Goal: Task Accomplishment & Management: Complete application form

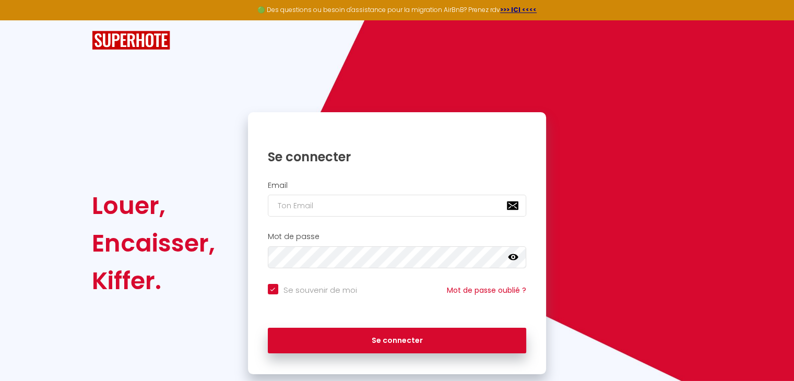
click at [274, 289] on input "Se souvenir de moi" at bounding box center [312, 289] width 89 height 10
checkbox input "false"
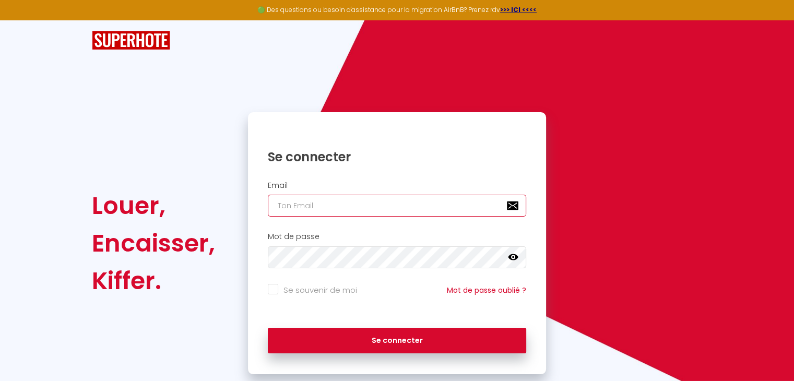
click at [314, 203] on input "email" at bounding box center [397, 206] width 259 height 22
type input "[EMAIL_ADDRESS][DOMAIN_NAME]"
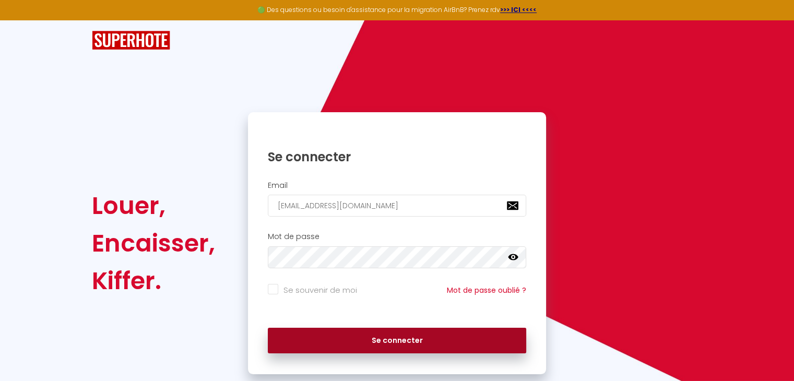
click at [315, 343] on button "Se connecter" at bounding box center [397, 341] width 259 height 26
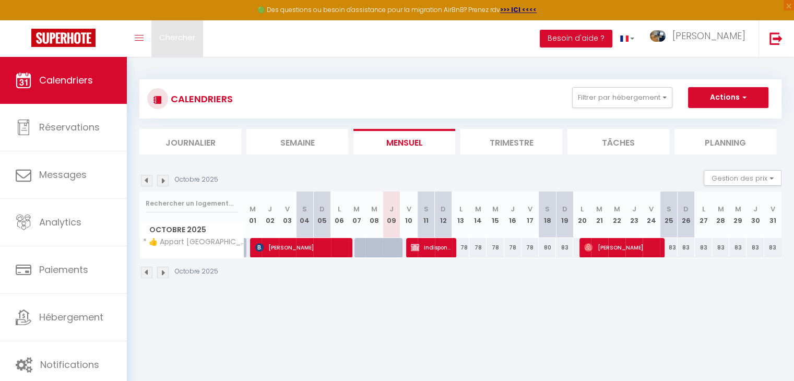
click at [166, 38] on span "Chercher" at bounding box center [177, 37] width 36 height 11
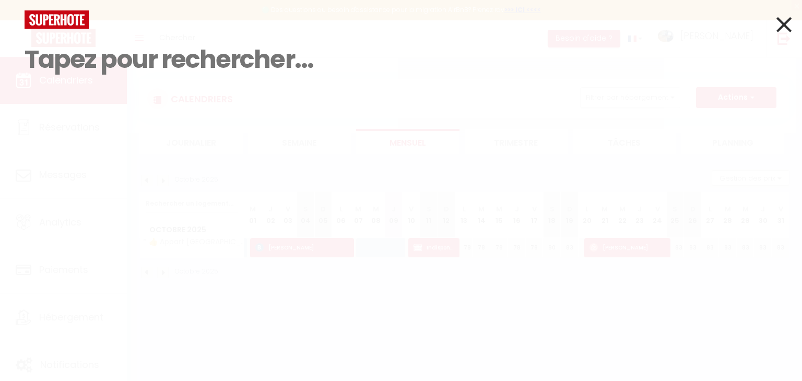
click at [791, 26] on icon at bounding box center [783, 24] width 15 height 26
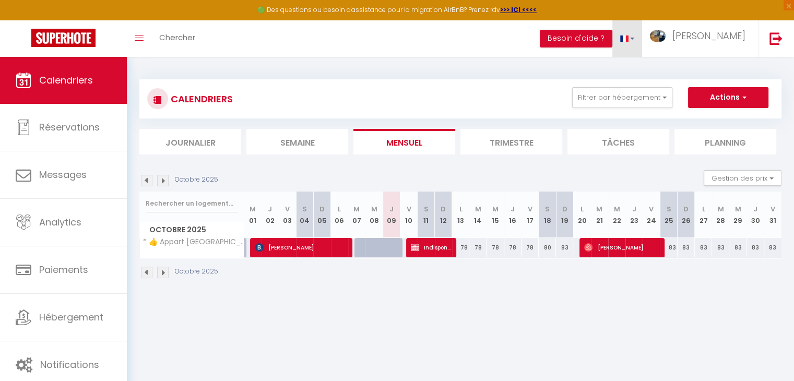
click at [643, 39] on link at bounding box center [627, 38] width 30 height 37
click at [573, 38] on button "Besoin d'aide ?" at bounding box center [576, 39] width 73 height 18
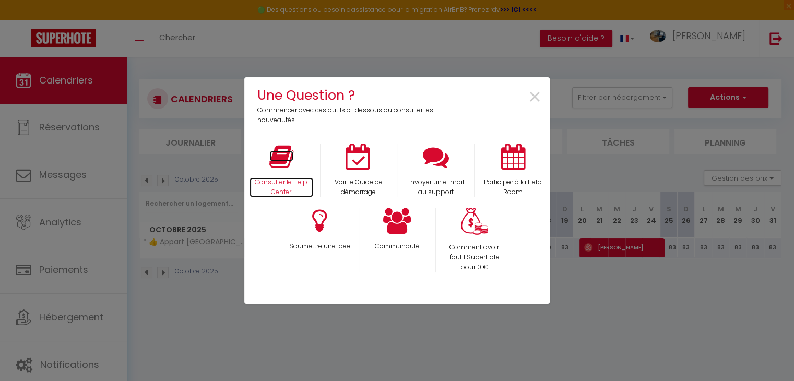
click at [281, 184] on p "Consulter le Help Center" at bounding box center [282, 187] width 64 height 20
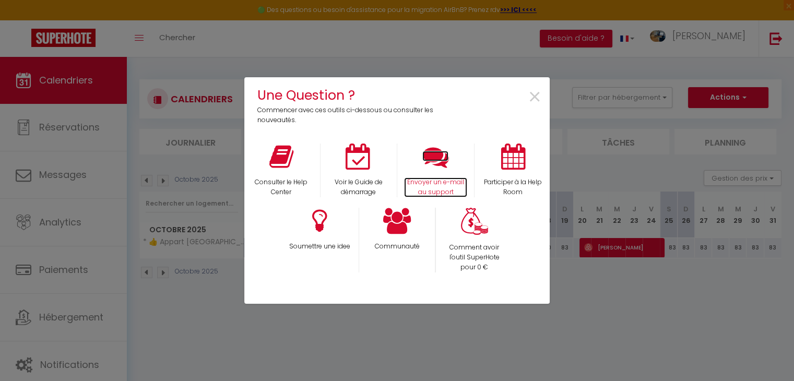
click at [442, 179] on p "Envoyer un e-mail au support" at bounding box center [436, 187] width 64 height 20
click at [532, 100] on span "×" at bounding box center [535, 97] width 14 height 33
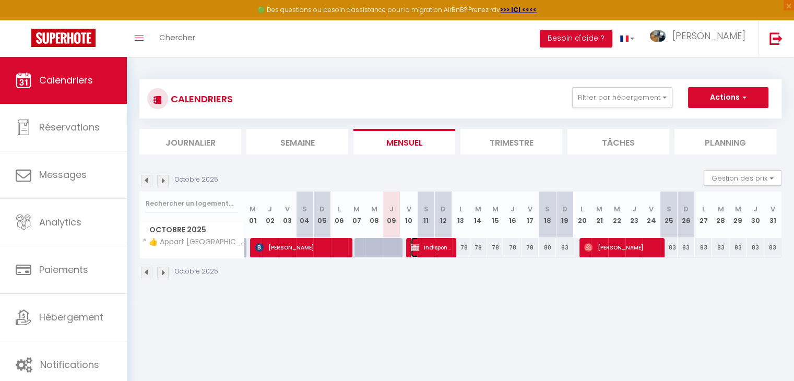
click at [429, 242] on span "Indisponible [PERSON_NAME]" at bounding box center [431, 248] width 40 height 20
select select "OK"
select select "KO"
select select "0"
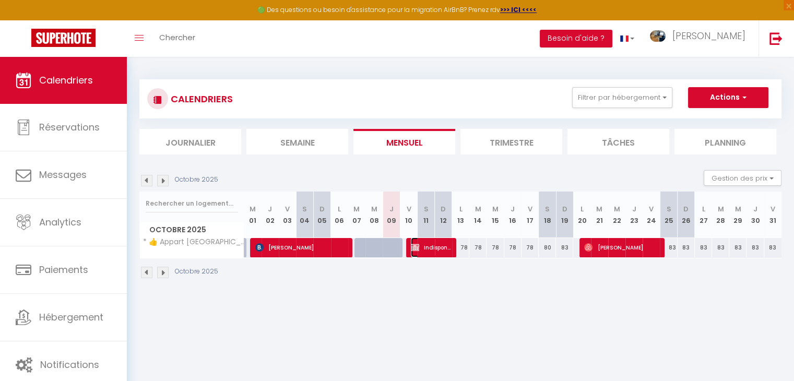
select select "1"
select select
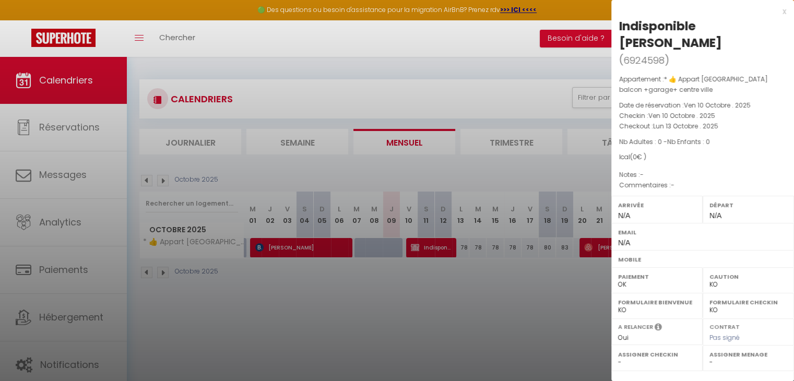
click at [512, 344] on div at bounding box center [397, 190] width 794 height 381
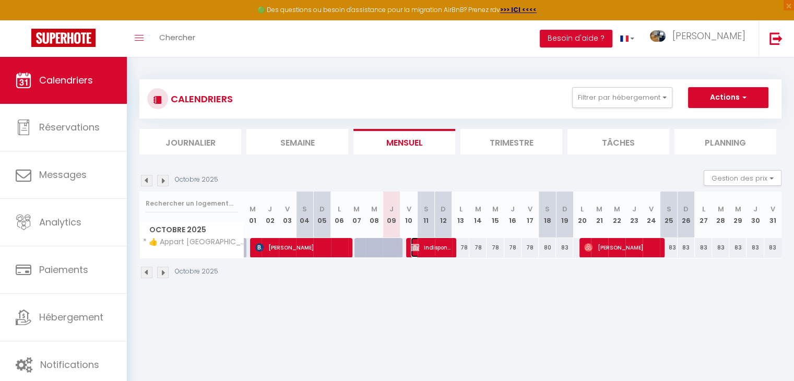
click at [441, 247] on span "Indisponible [PERSON_NAME]" at bounding box center [431, 248] width 40 height 20
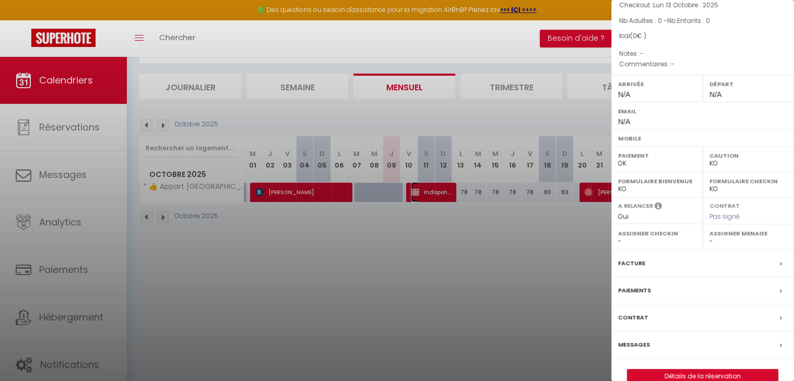
scroll to position [56, 0]
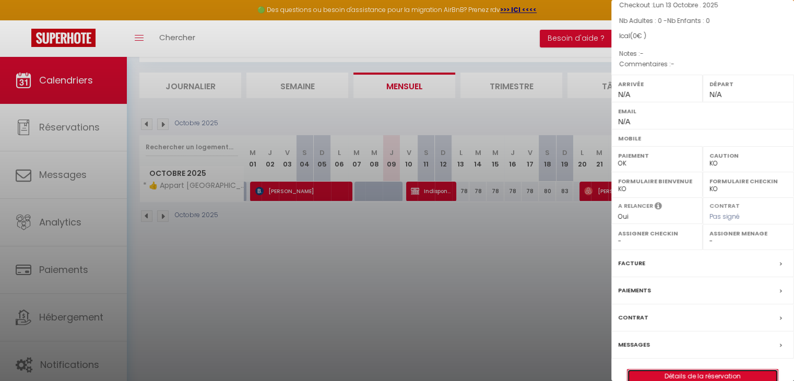
click at [709, 370] on link "Détails de la réservation" at bounding box center [703, 377] width 150 height 14
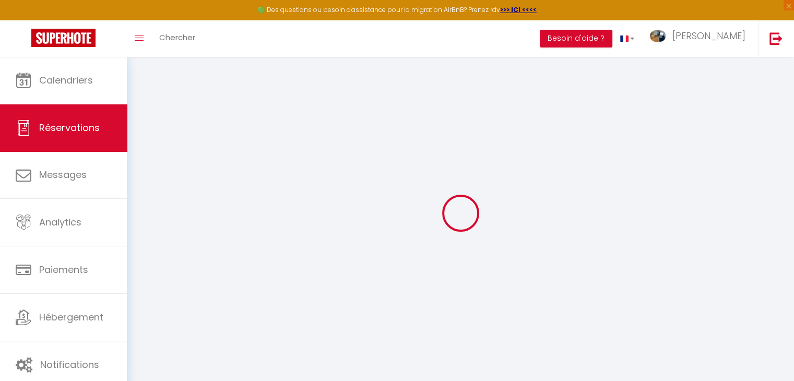
type input "Indisponible"
type input "[PERSON_NAME]"
select select
select select "29136"
select select "1"
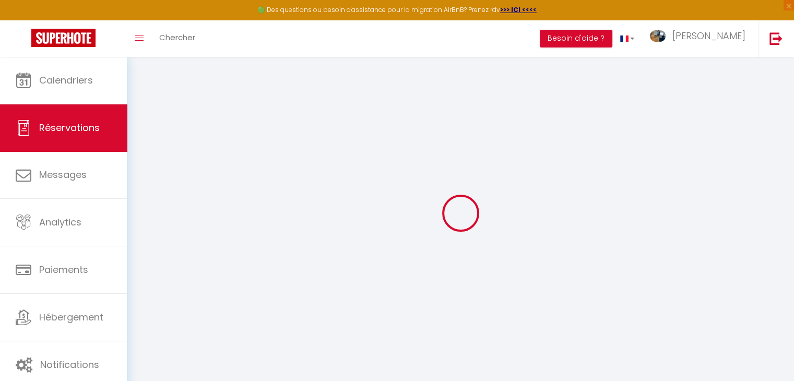
type input "Ven 10 Octobre 2025"
select select
type input "Lun 13 Octobre 2025"
select select
type input "0"
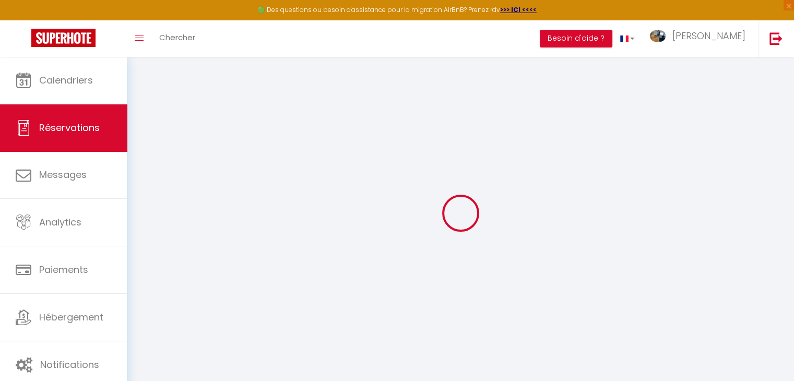
select select "12"
select select
checkbox input "false"
type input "0"
select select "73"
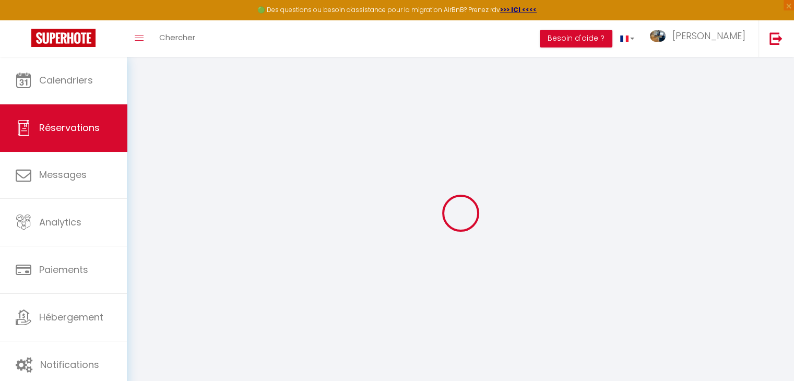
type input "0"
select select
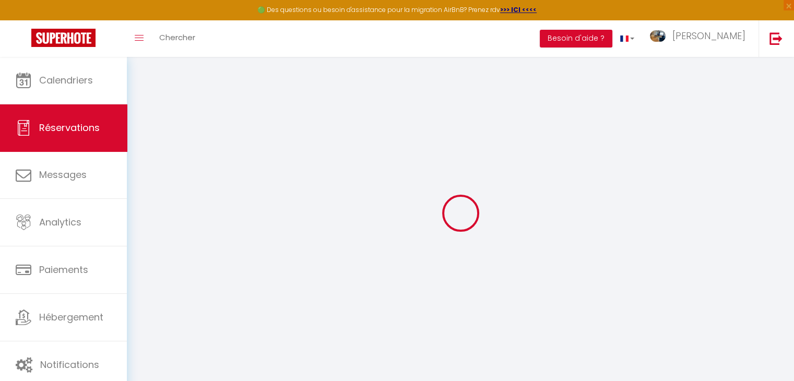
select select
select select "14"
checkbox input "false"
select select
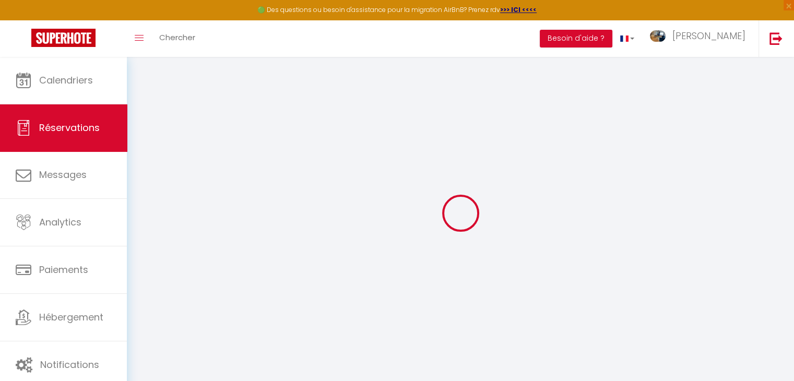
select select
checkbox input "false"
select select
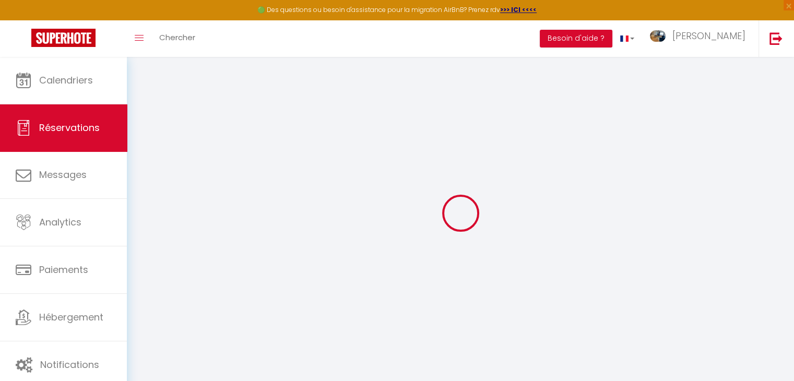
checkbox input "false"
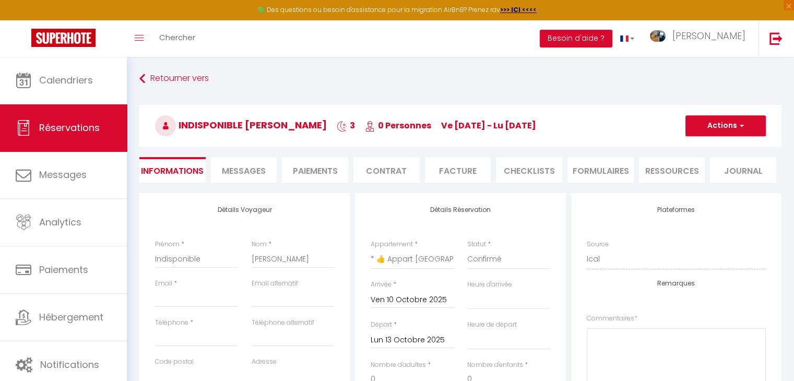
select select
checkbox input "false"
select select
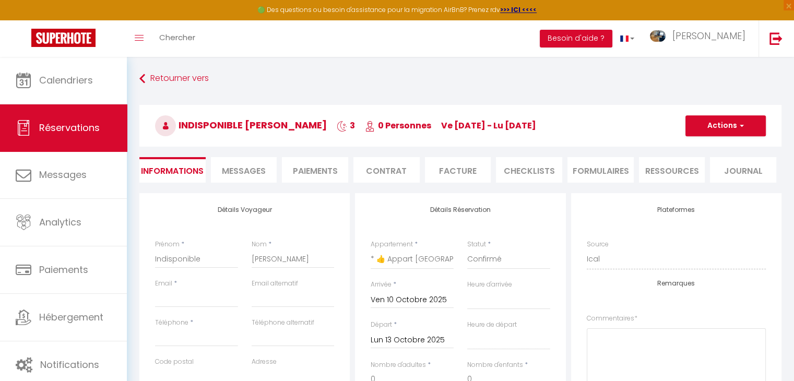
checkbox input "false"
select select
click at [524, 263] on select "Confirmé Non Confirmé [PERSON_NAME] par le voyageur No Show Request" at bounding box center [508, 260] width 83 height 20
select select "0"
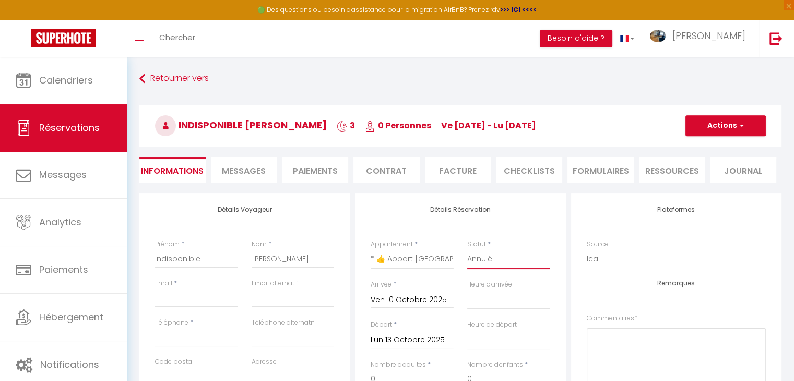
click at [467, 250] on select "Confirmé Non Confirmé [PERSON_NAME] par le voyageur No Show Request" at bounding box center [508, 260] width 83 height 20
select select
checkbox input "false"
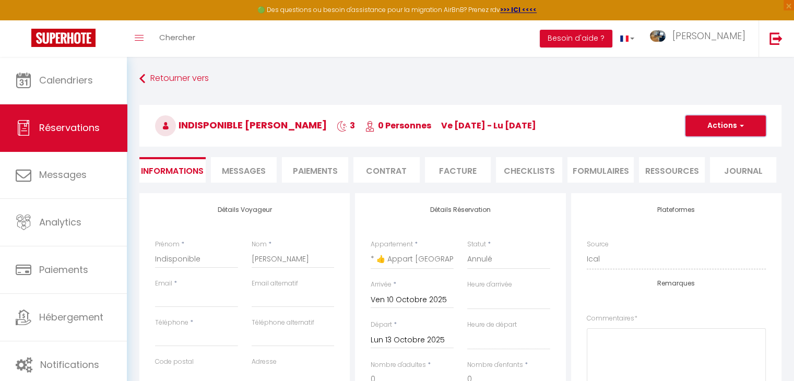
click at [738, 126] on span "button" at bounding box center [740, 125] width 6 height 9
click at [708, 149] on link "Enregistrer" at bounding box center [715, 149] width 82 height 14
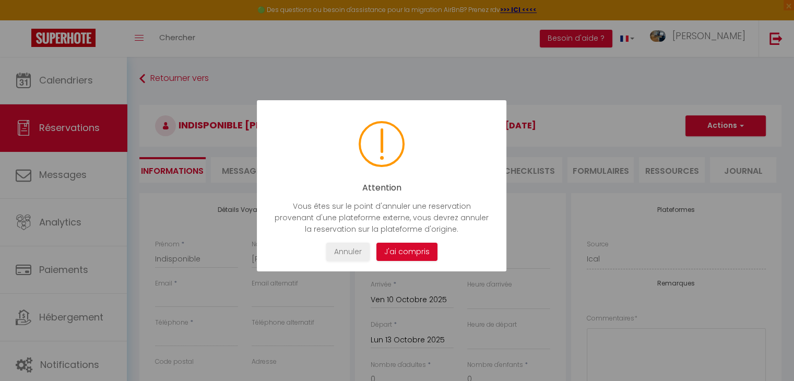
click at [394, 251] on button "J'ai compris" at bounding box center [406, 252] width 61 height 18
select select
checkbox input "false"
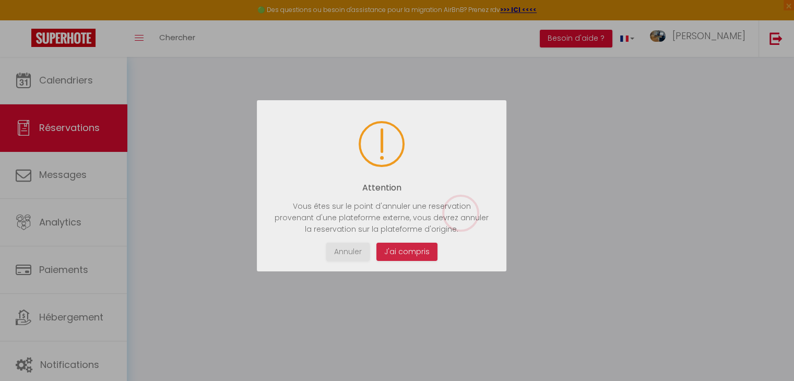
select select
checkbox input "false"
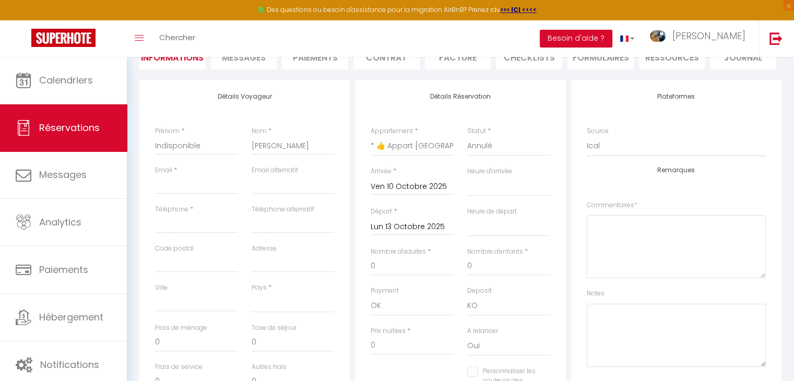
scroll to position [104, 0]
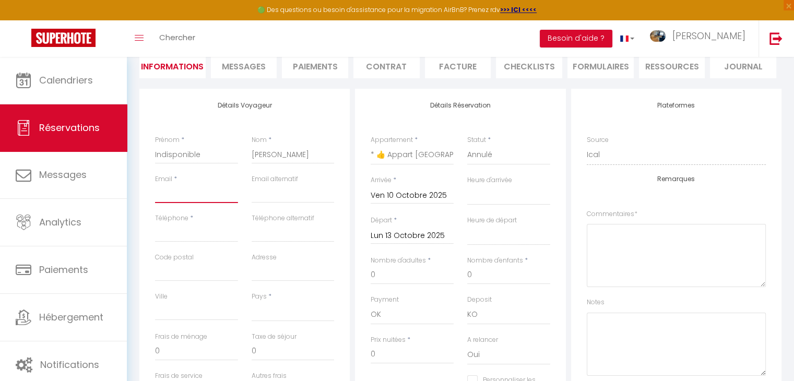
click at [191, 198] on input "Email client" at bounding box center [196, 193] width 83 height 19
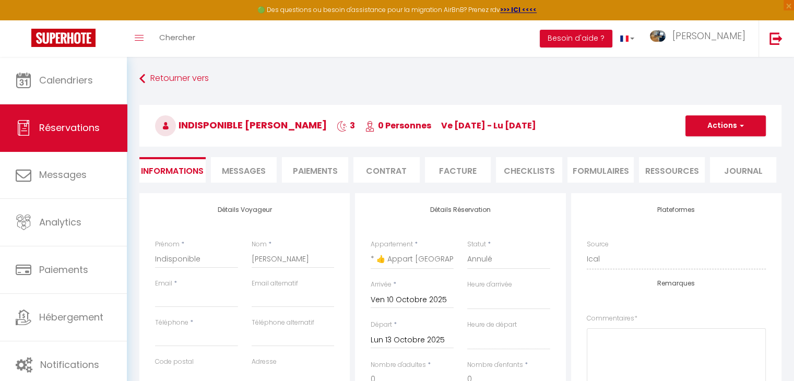
click at [430, 224] on div "Détails Réservation Appartement * * 👍 Appart [GEOGRAPHIC_DATA] balcon +garage+ …" at bounding box center [460, 382] width 210 height 378
click at [184, 301] on input "Email client" at bounding box center [196, 298] width 83 height 19
type input "i"
select select
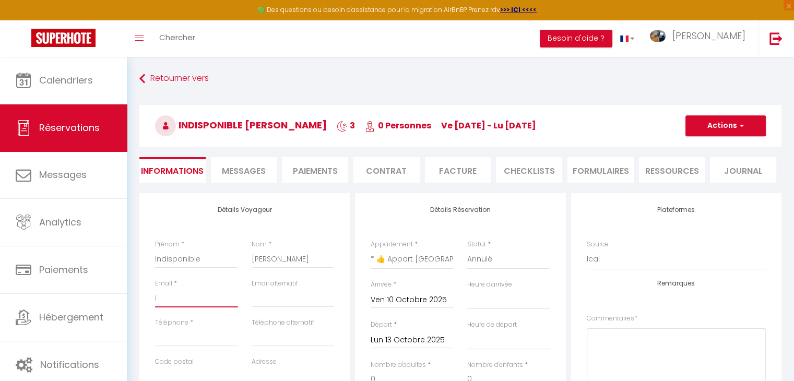
select select
checkbox input "false"
type input "in"
select select
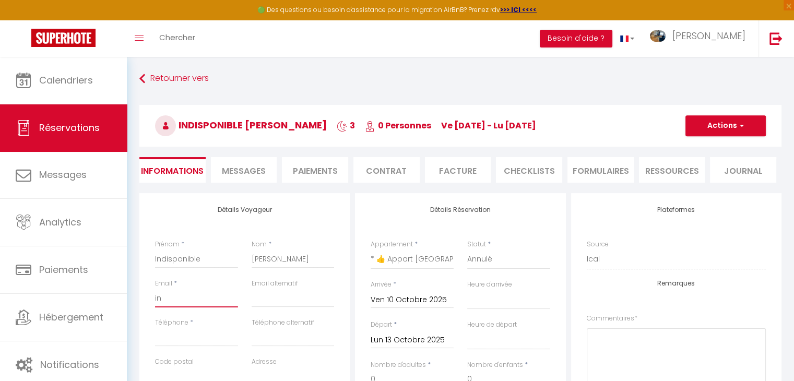
select select
checkbox input "false"
type input "ind"
select select
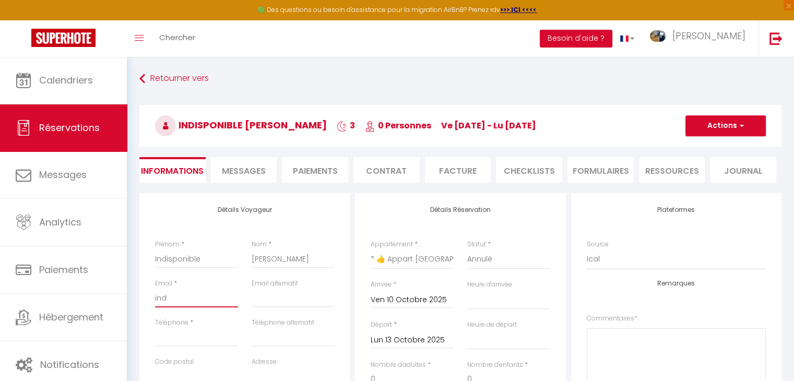
select select
checkbox input "false"
type input "indi"
select select
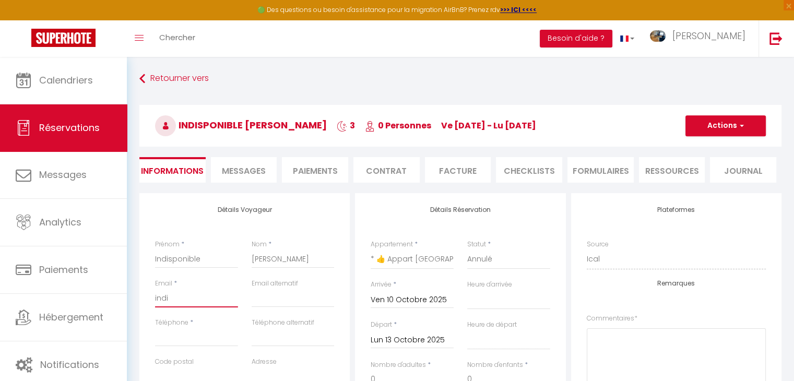
select select
checkbox input "false"
type input "indis"
select select
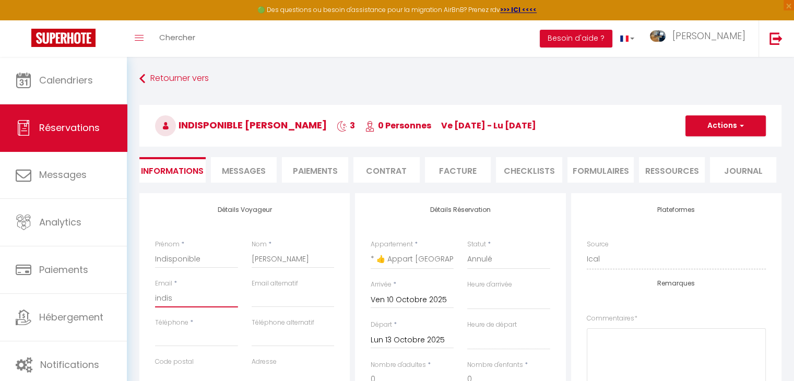
select select
checkbox input "false"
type input "indisp"
select select
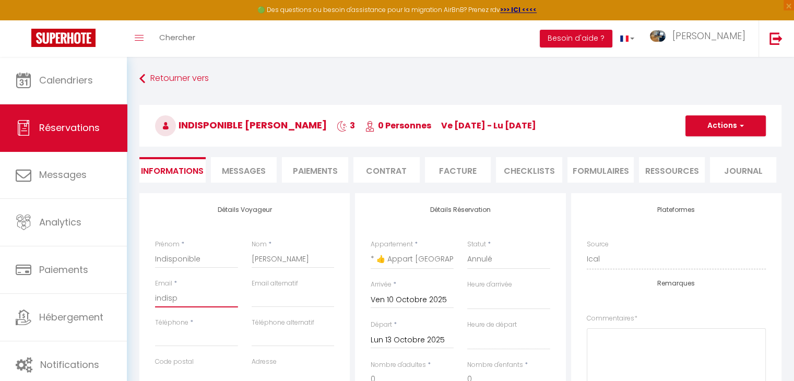
select select
checkbox input "false"
type input "indispo"
select select
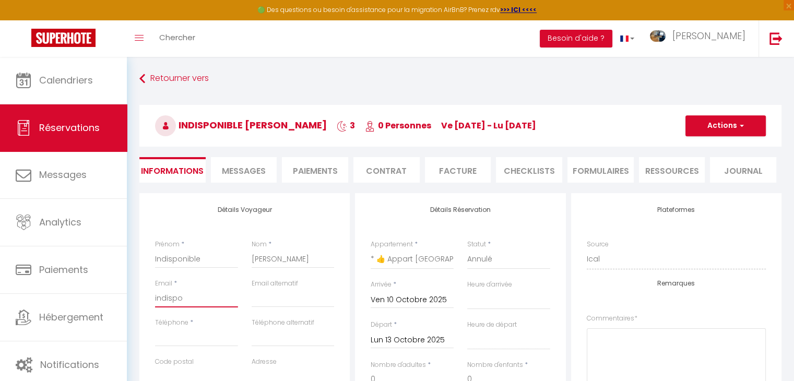
select select
checkbox input "false"
type input "indispon"
select select
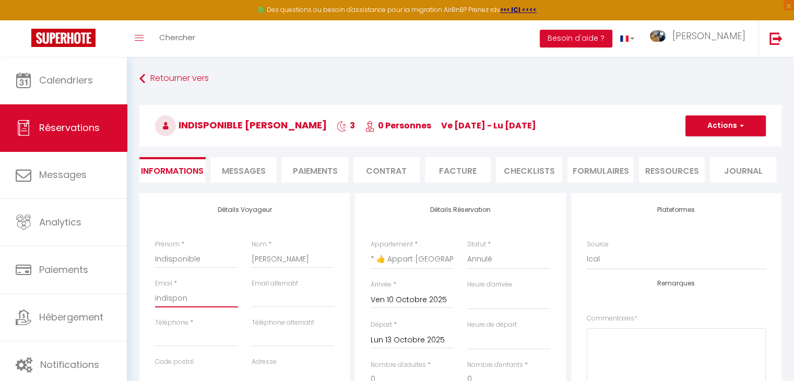
select select
checkbox input "false"
type input "indisponi"
select select
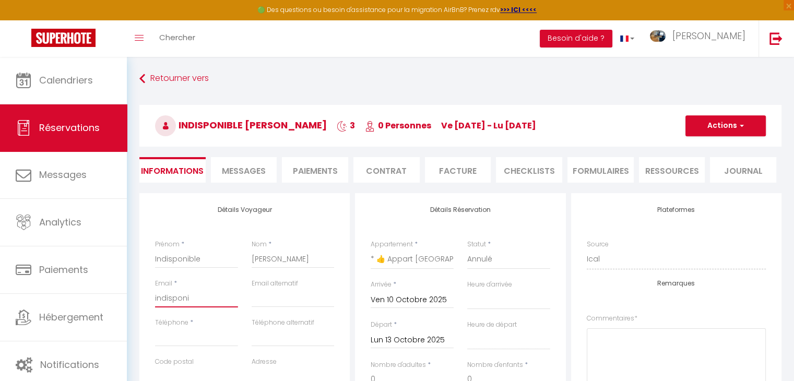
select select
checkbox input "false"
type input "indisponib"
select select
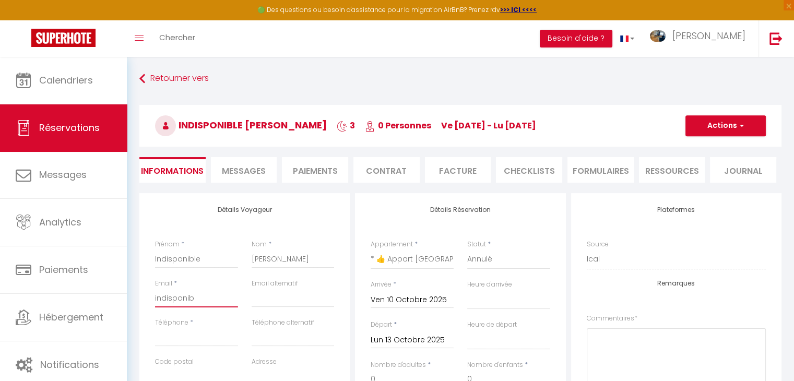
select select
checkbox input "false"
type input "indisponibl"
select select
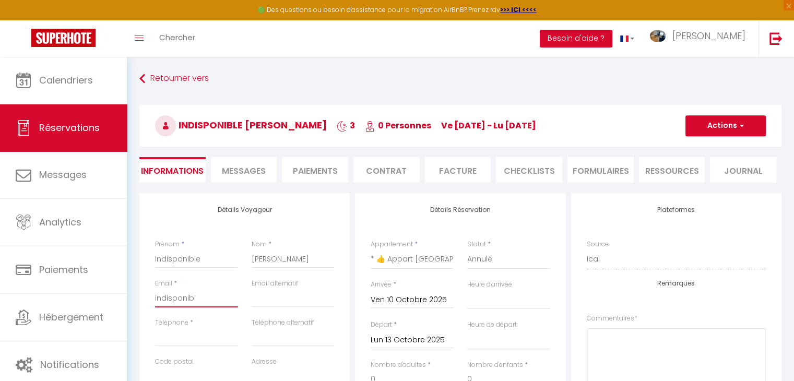
select select
checkbox input "false"
type input "indisponible"
select select
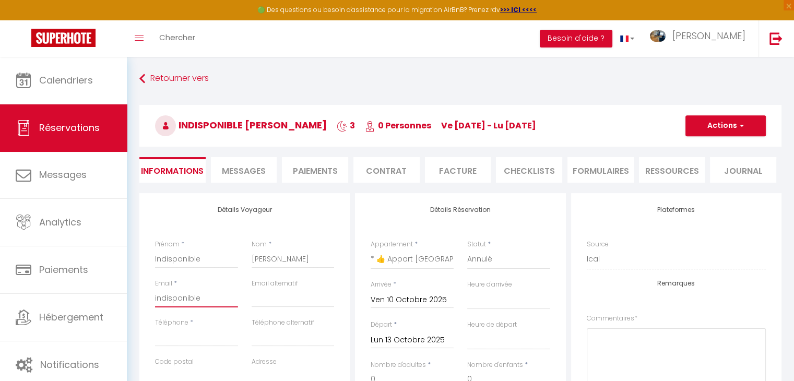
select select
checkbox input "false"
type input "indisponiblem"
select select
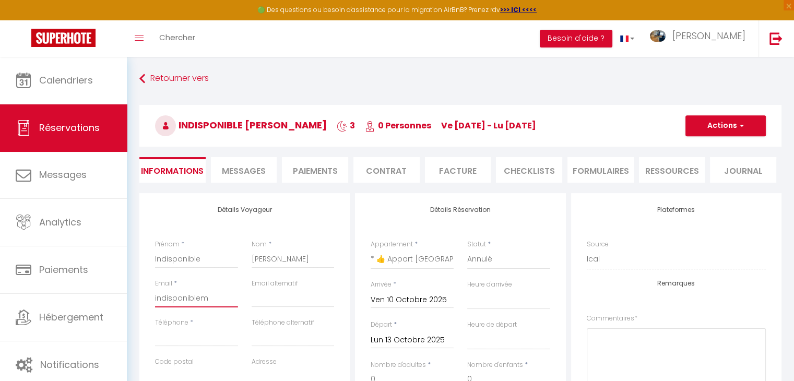
select select
checkbox input "false"
type input "indisponiblemi"
select select
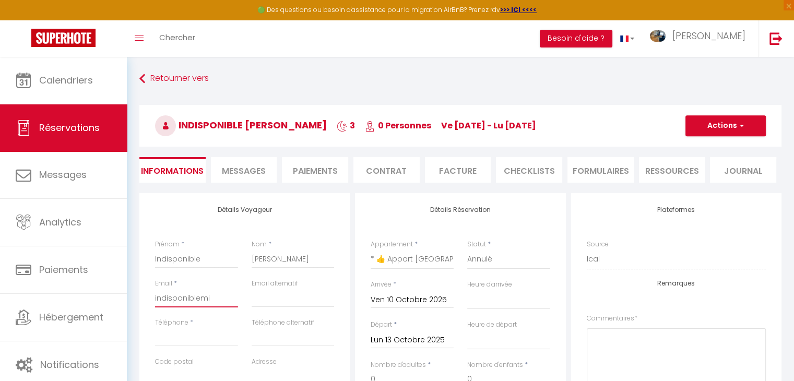
select select
checkbox input "false"
type input "indisponiblemih"
select select
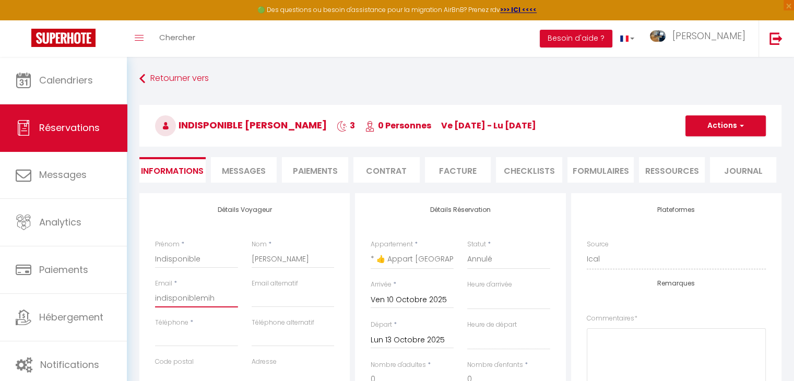
select select
checkbox input "false"
type input "indisponiblemiha"
select select
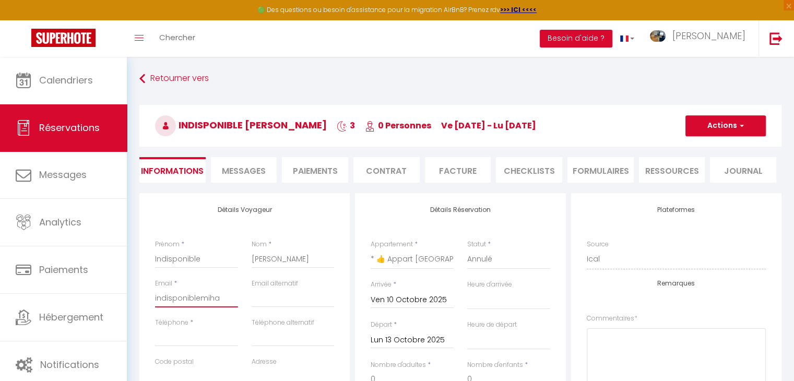
select select
checkbox input "false"
type input "indisponiblemihai"
select select
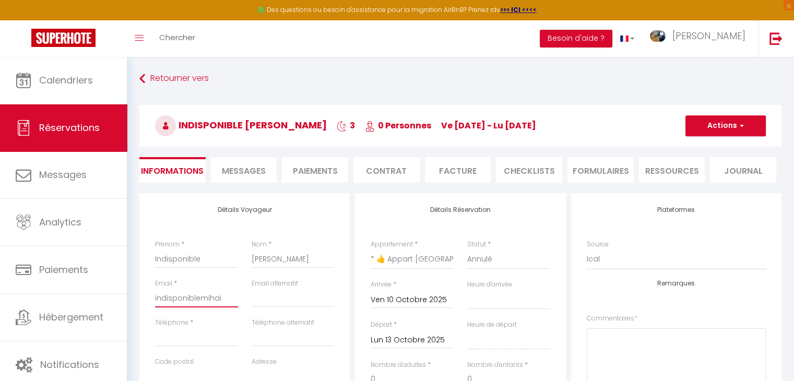
select select
checkbox input "false"
click at [264, 300] on input "email" at bounding box center [293, 298] width 83 height 19
click at [238, 299] on div "Email * indisponiblemihai" at bounding box center [196, 298] width 97 height 39
click at [223, 298] on input "indisponiblemihai" at bounding box center [196, 298] width 83 height 19
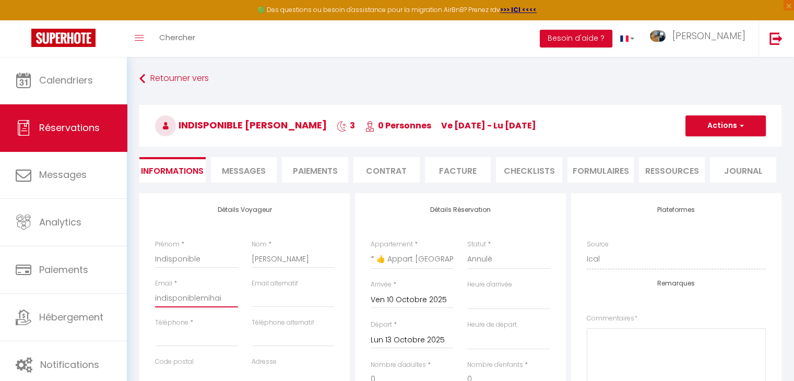
type input "indisponiblemihai@"
select select
checkbox input "false"
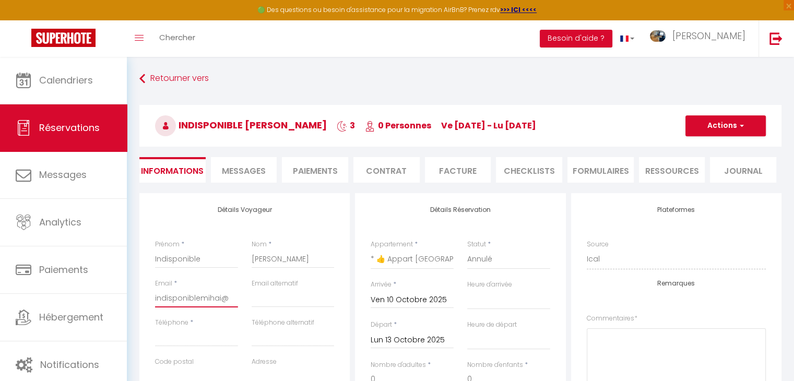
type input "indisponiblemihai@y"
select select
checkbox input "false"
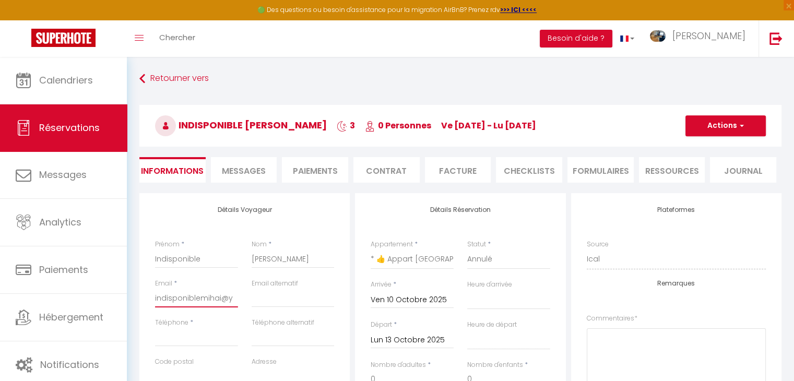
type input "indisponiblemihai@ya"
select select
checkbox input "false"
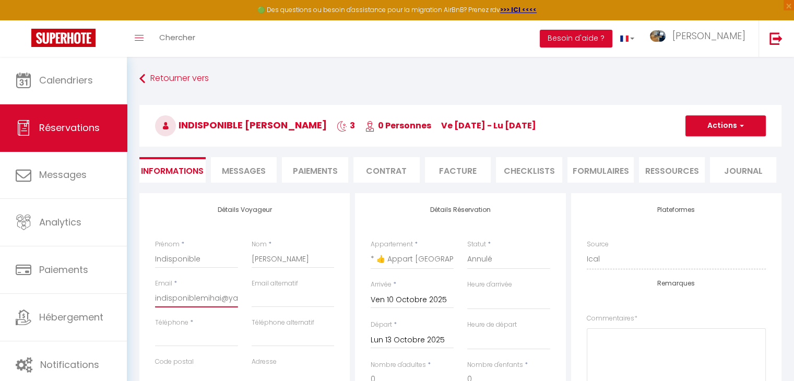
type input "indisponiblemihai@yah"
select select
checkbox input "false"
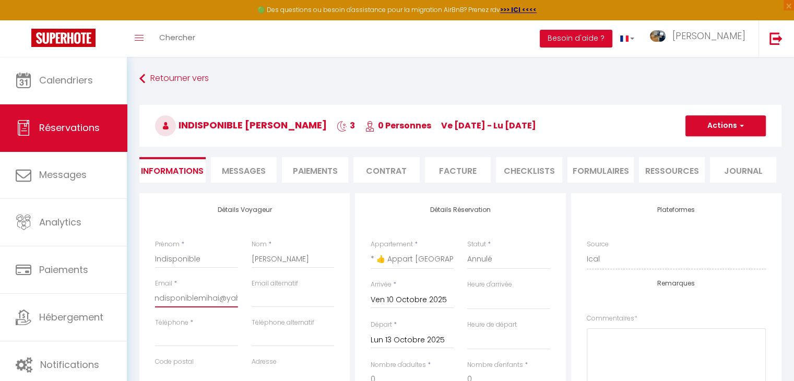
type input "indisponiblemihai@yaho"
select select
checkbox input "false"
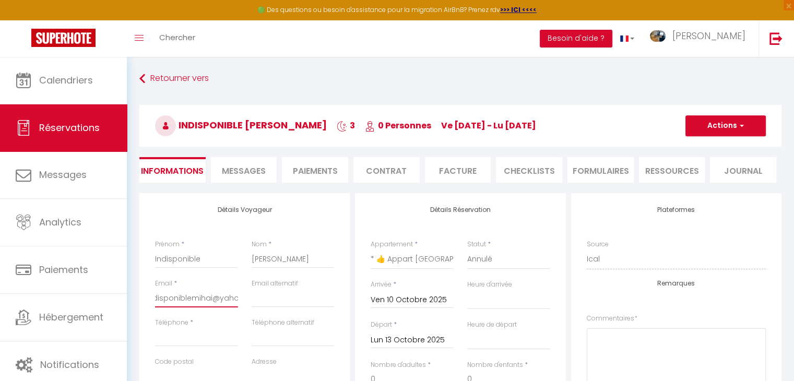
type input "[EMAIL_ADDRESS]"
select select
checkbox input "false"
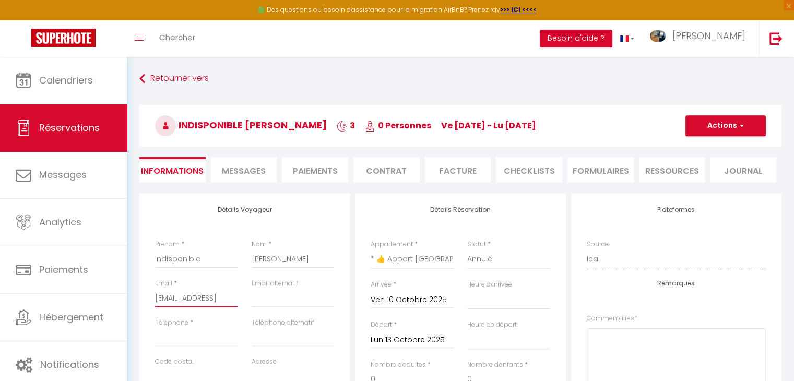
type input "[EMAIL_ADDRESS]."
select select
checkbox input "false"
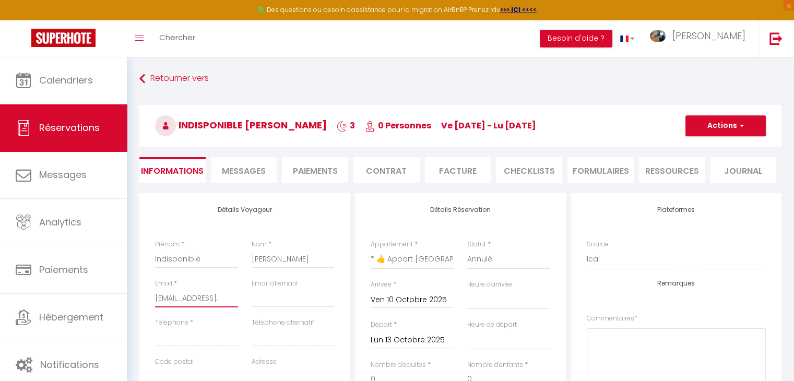
type input "indisponiblemihai@yahoo.f"
select select
checkbox input "false"
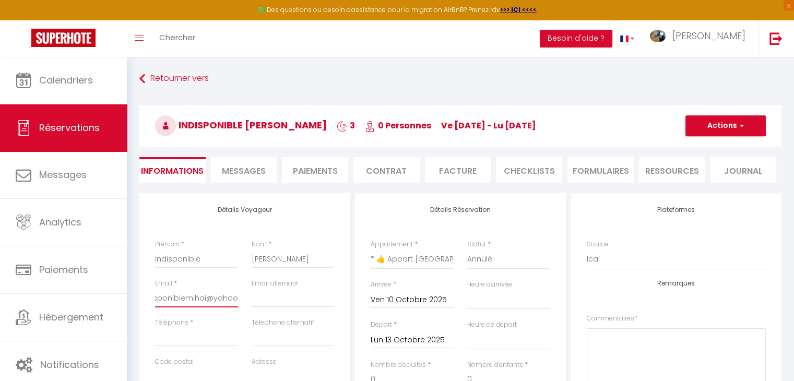
type input "[EMAIL_ADDRESS][DOMAIN_NAME]"
select select
checkbox input "false"
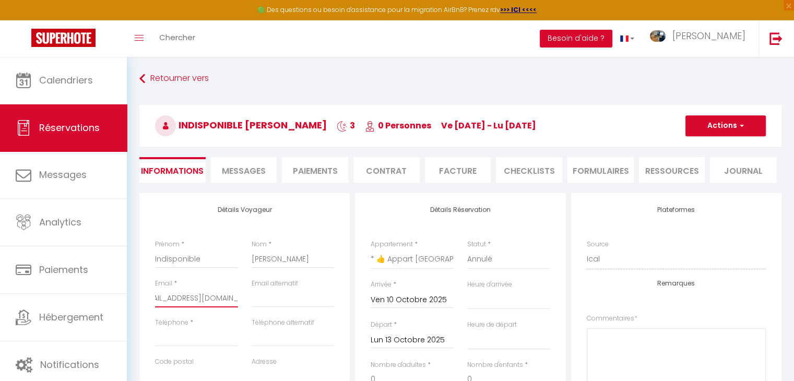
scroll to position [0, 18]
type input "[EMAIL_ADDRESS][DOMAIN_NAME]"
click at [285, 298] on input "email" at bounding box center [293, 298] width 83 height 19
click at [185, 338] on input "Téléphone" at bounding box center [196, 337] width 83 height 19
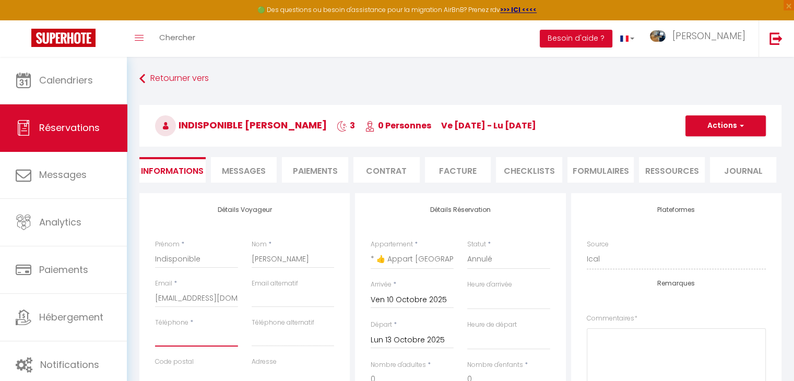
type input "0"
select select
checkbox input "false"
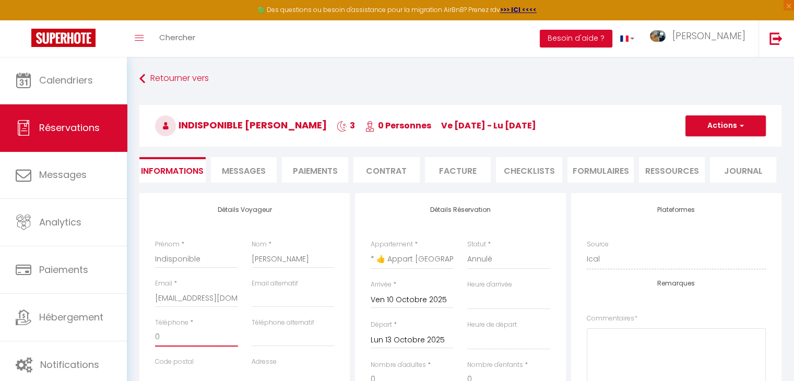
type input "06"
select select
click at [743, 124] on button "Actions" at bounding box center [725, 125] width 80 height 21
click at [710, 145] on link "Enregistrer" at bounding box center [715, 149] width 82 height 14
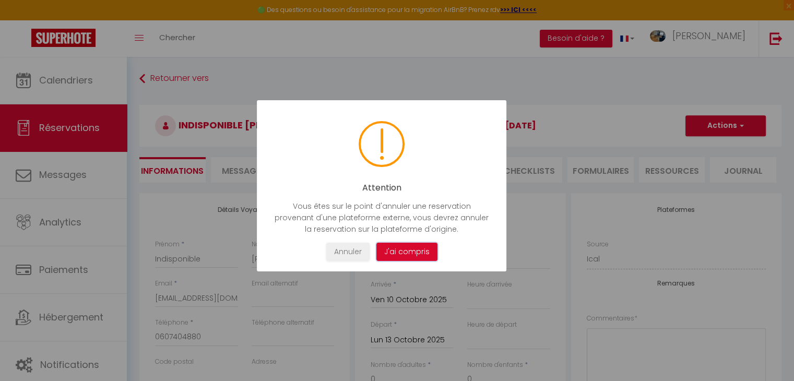
click at [390, 256] on button "J'ai compris" at bounding box center [406, 252] width 61 height 18
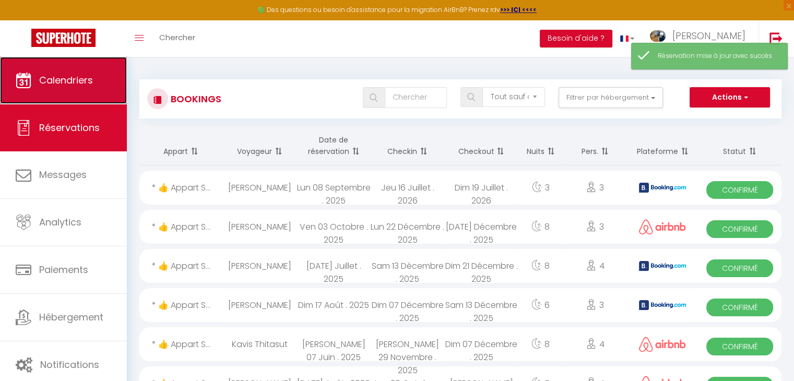
click at [54, 78] on span "Calendriers" at bounding box center [66, 80] width 54 height 13
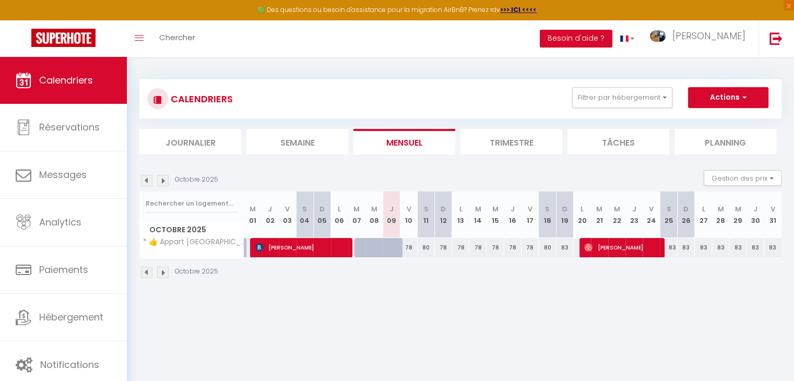
click at [163, 181] on img at bounding box center [162, 180] width 11 height 11
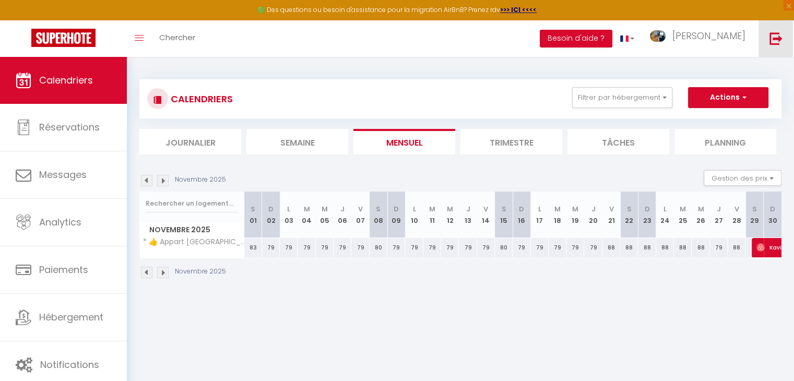
click at [776, 41] on img at bounding box center [776, 38] width 13 height 13
